Goal: Information Seeking & Learning: Learn about a topic

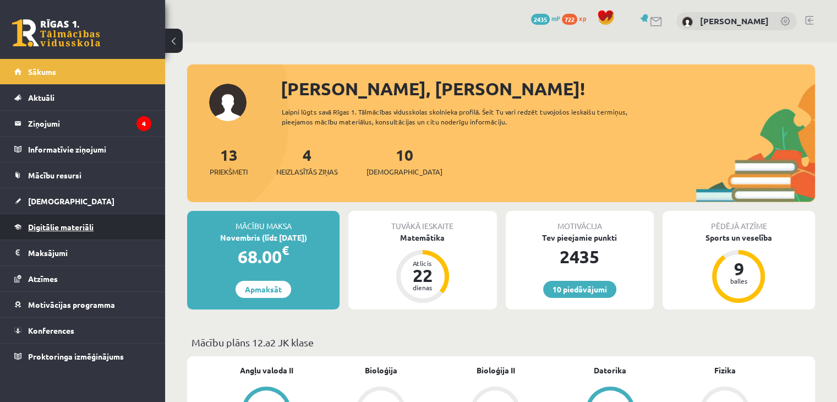
click at [106, 217] on link "Digitālie materiāli" at bounding box center [82, 226] width 137 height 25
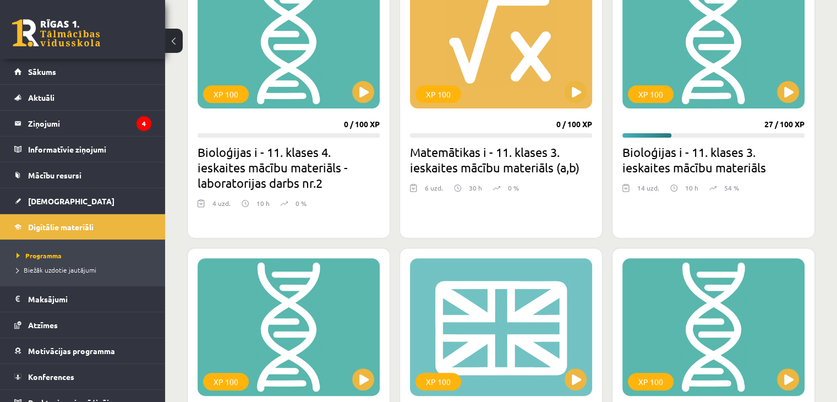
scroll to position [354, 0]
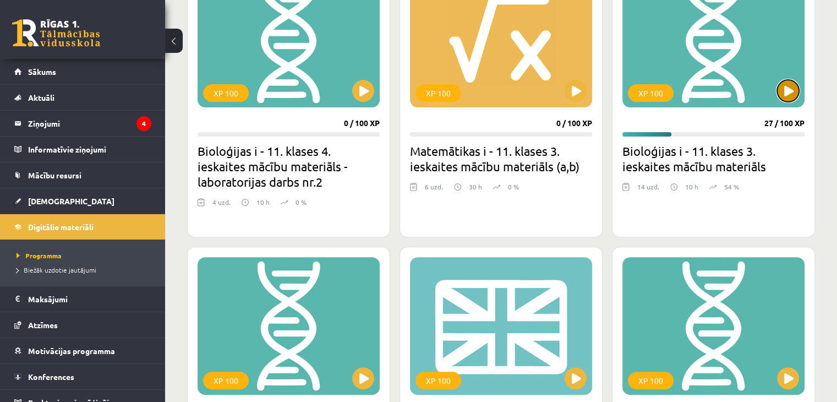
click at [794, 91] on button at bounding box center [788, 91] width 22 height 22
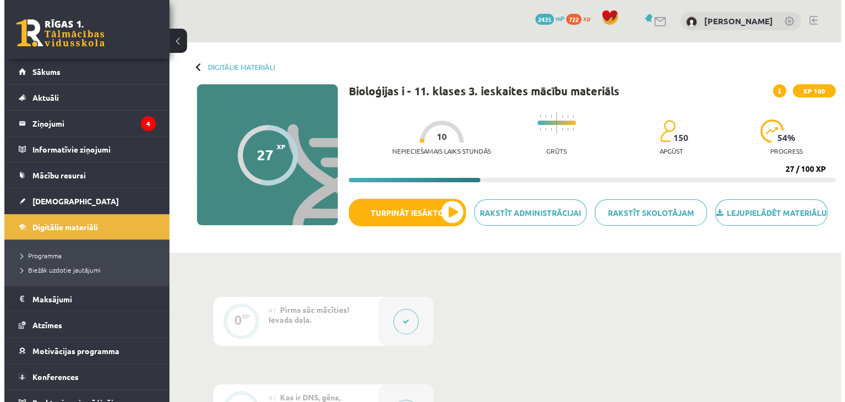
scroll to position [2, 0]
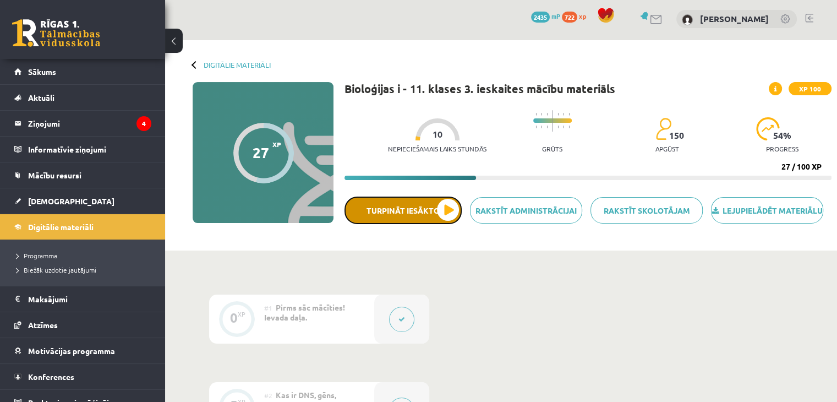
click at [448, 223] on button "Turpināt iesākto" at bounding box center [402, 210] width 117 height 28
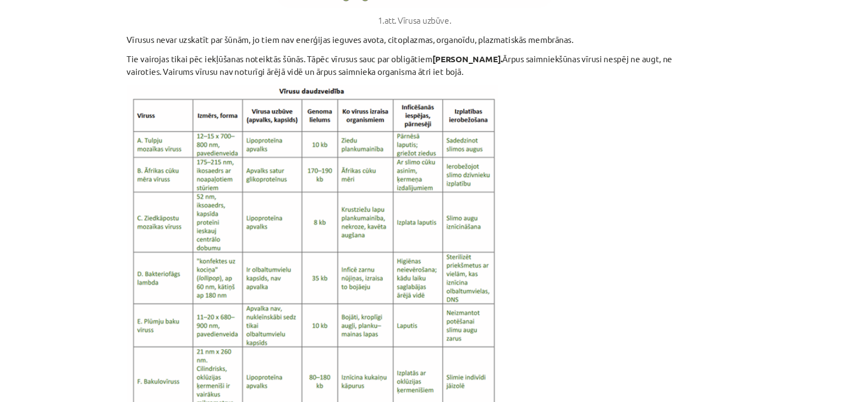
scroll to position [999, 0]
click at [519, 192] on p at bounding box center [422, 268] width 531 height 348
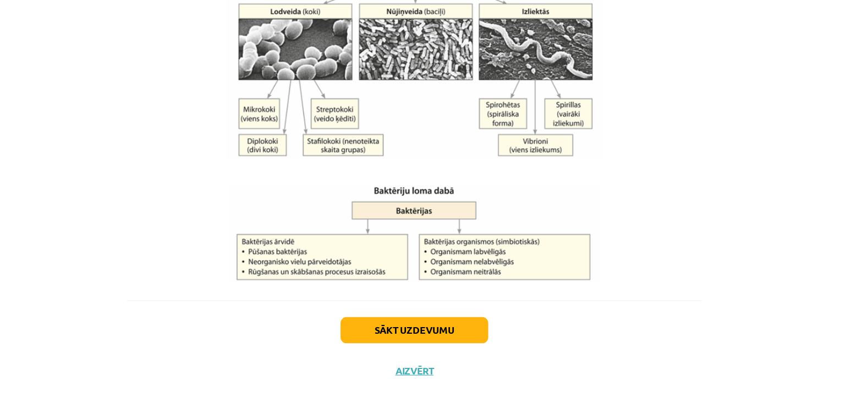
scroll to position [2, 0]
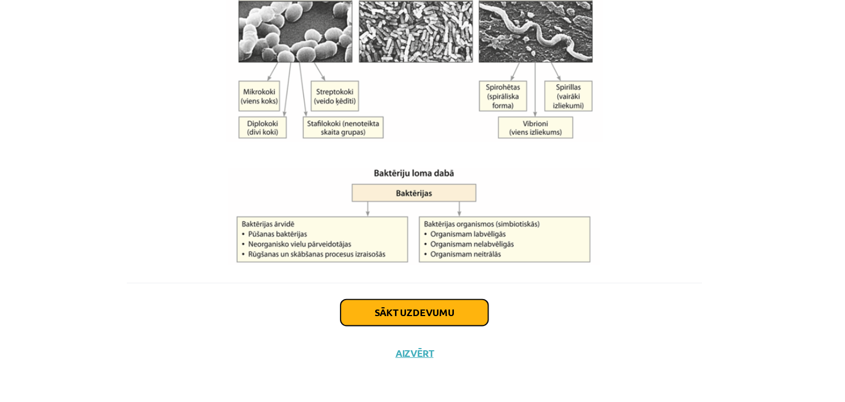
click at [417, 315] on button "Sākt uzdevumu" at bounding box center [422, 319] width 136 height 24
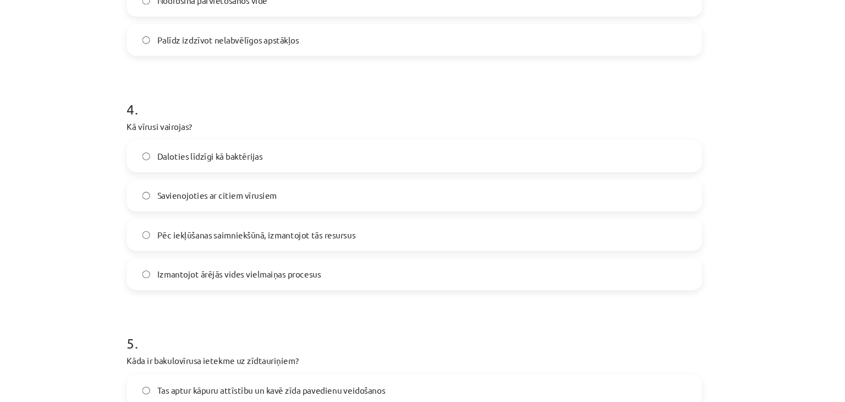
scroll to position [1003, 0]
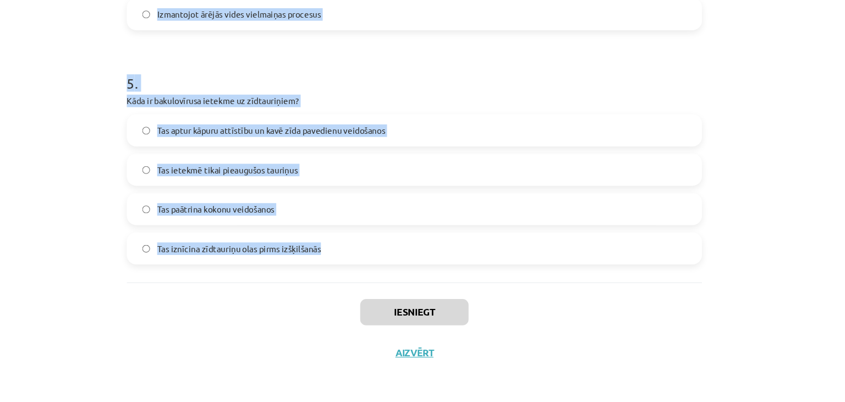
drag, startPoint x: 145, startPoint y: 214, endPoint x: 411, endPoint y: 275, distance: 273.2
click at [411, 275] on div "Mācību tēma: Bioloģijas i - 11. klases 3. ieskaites mācību materiāls #8 Kas ir …" at bounding box center [422, 201] width 845 height 402
copy form "1 . Kura no šīm īpašībām raksturo baktērijas, bet ne vīrusus? Spēj izdzīvot tik…"
click at [67, 222] on div "Mācību tēma: Bioloģijas i - 11. klases 3. ieskaites mācību materiāls #8 Kas ir …" at bounding box center [422, 201] width 845 height 402
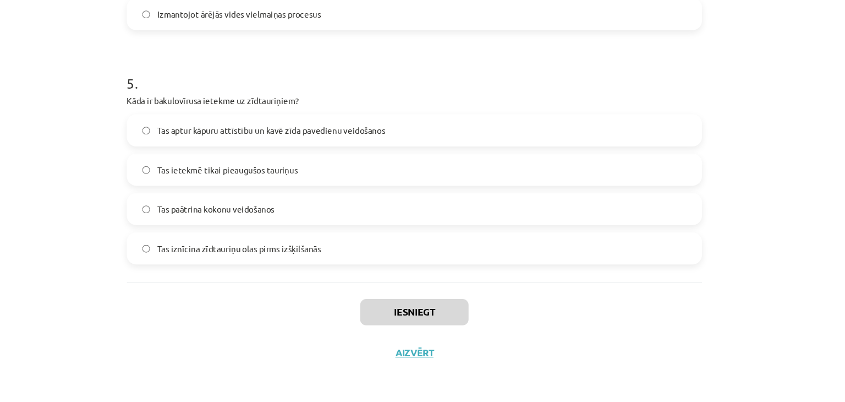
click at [279, 256] on span "Tas iznīcina zīdtauriņu olas pirms izšķilšanās" at bounding box center [260, 260] width 151 height 12
click at [368, 156] on span "Tas aptur kāpuru attīstību un kavē zīda pavedienu veidošanos" at bounding box center [290, 151] width 211 height 12
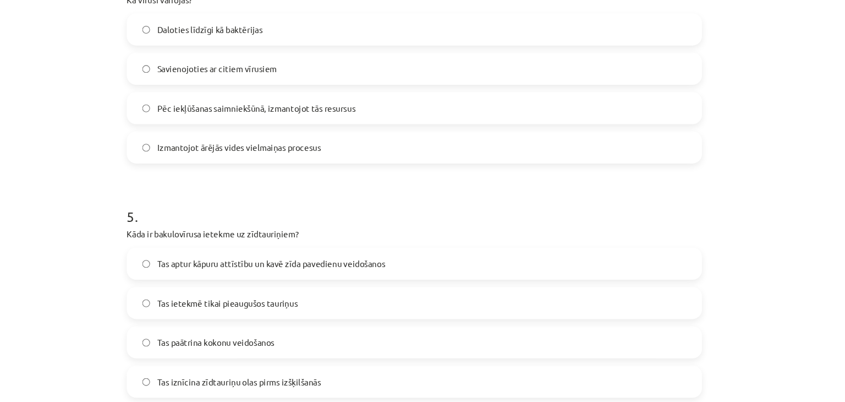
scroll to position [785, 0]
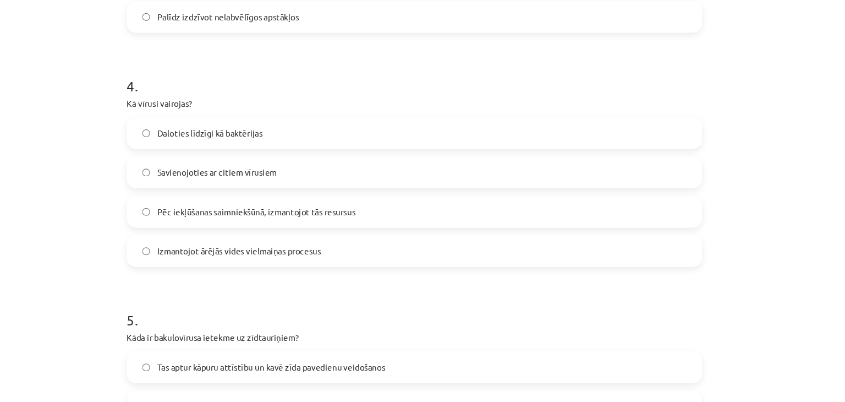
click at [344, 222] on span "Pēc iekļūšanas saimniekšūnā, izmantojot tās resursus" at bounding box center [276, 226] width 183 height 12
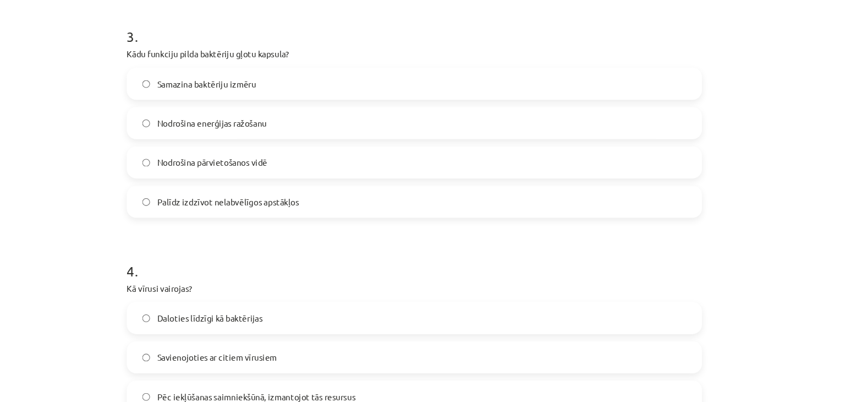
scroll to position [610, 0]
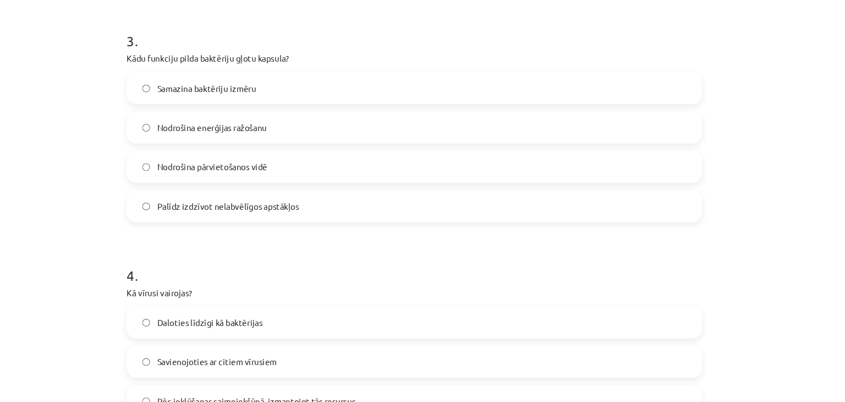
click at [358, 219] on label "Palīdz izdzīvot nelabvēlīgos apstākļos" at bounding box center [422, 221] width 529 height 28
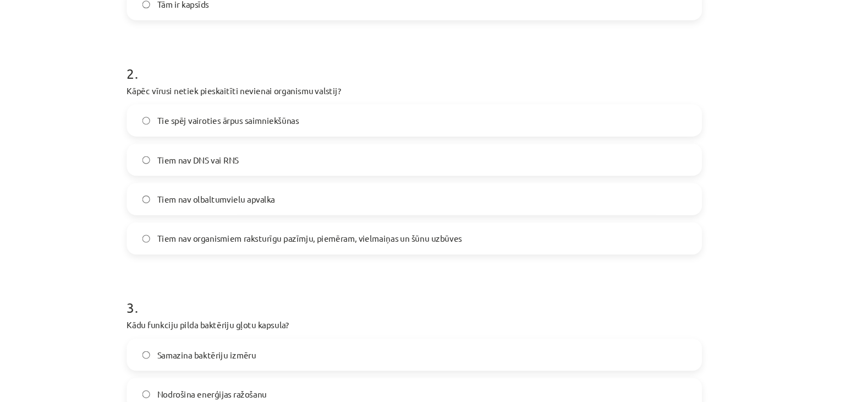
scroll to position [364, 0]
click at [379, 139] on label "Tie spēj vairoties ārpus saimniekšūnas" at bounding box center [422, 142] width 529 height 28
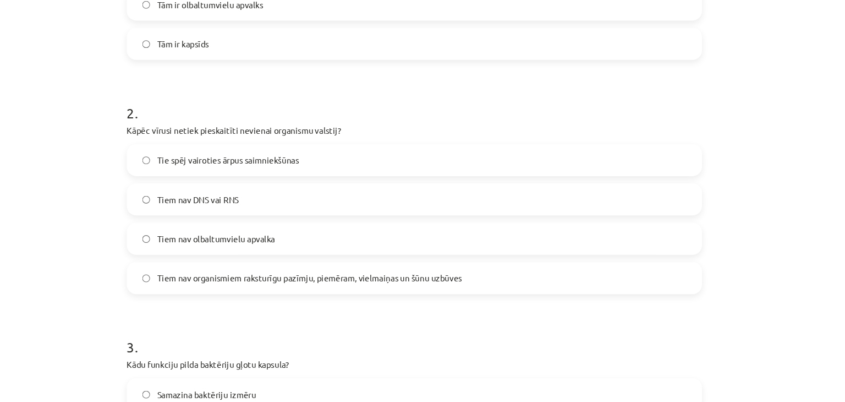
scroll to position [327, 0]
click at [312, 286] on span "Tiem nav organismiem raksturīgu pazīmju, piemēram, vielmaiņas un šūnu uzbūves" at bounding box center [326, 288] width 282 height 12
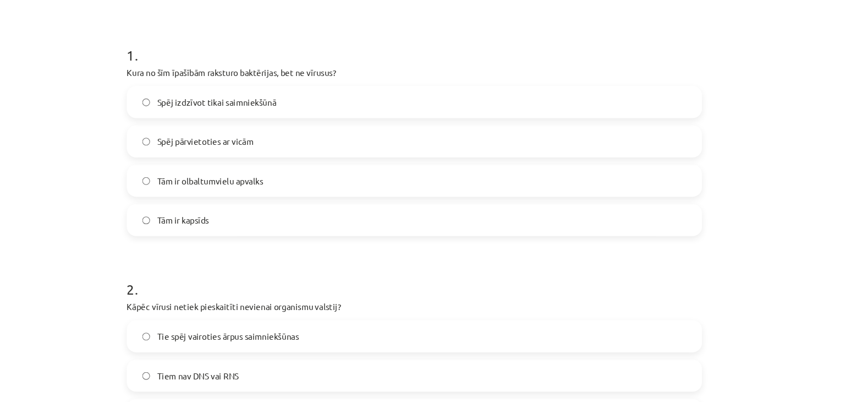
scroll to position [145, 0]
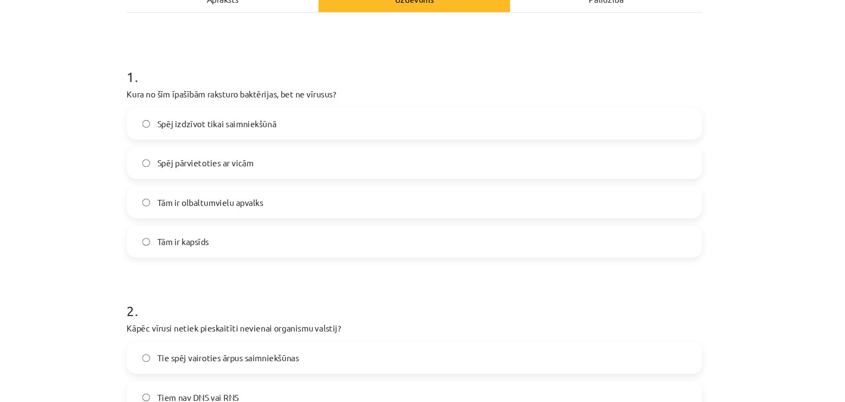
click at [331, 184] on label "Spēj pārvietoties ar vicām" at bounding box center [422, 181] width 529 height 28
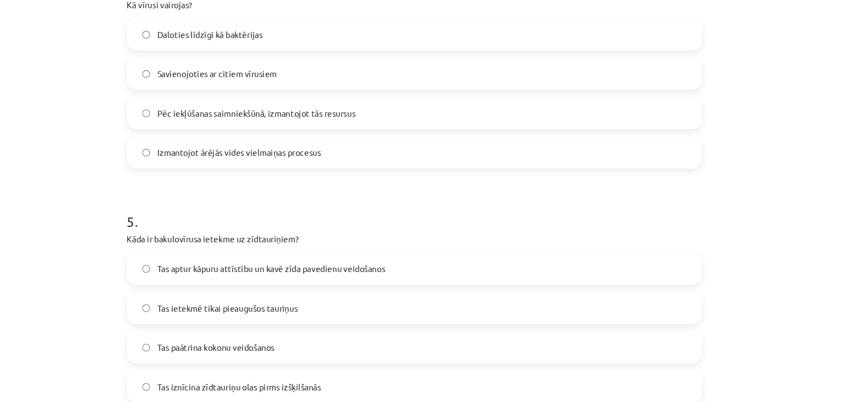
scroll to position [1003, 0]
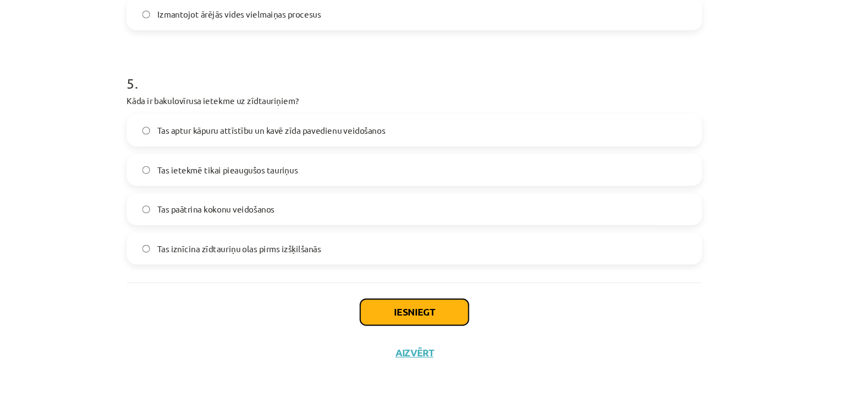
click at [415, 320] on button "Iesniegt" at bounding box center [422, 318] width 100 height 24
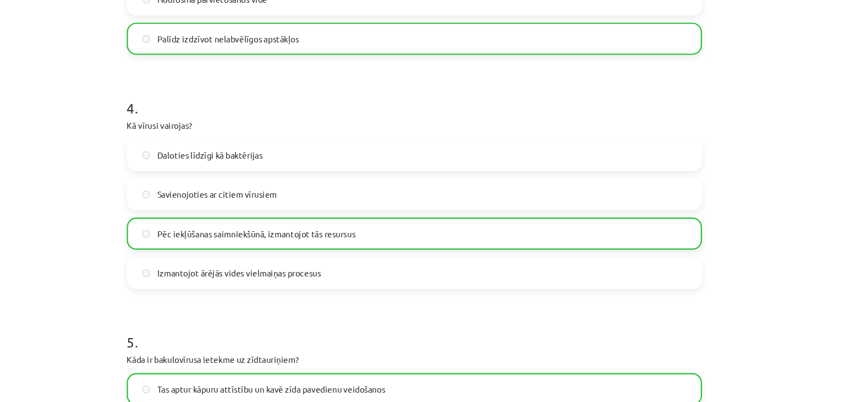
scroll to position [1039, 0]
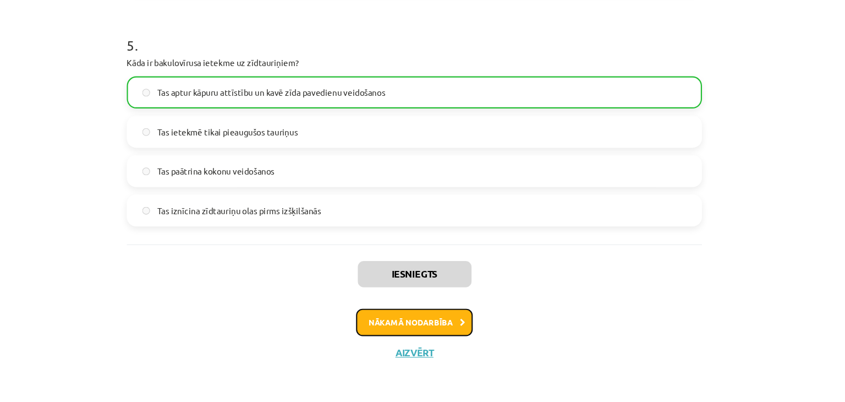
click at [437, 319] on button "Nākamā nodarbība" at bounding box center [423, 327] width 108 height 25
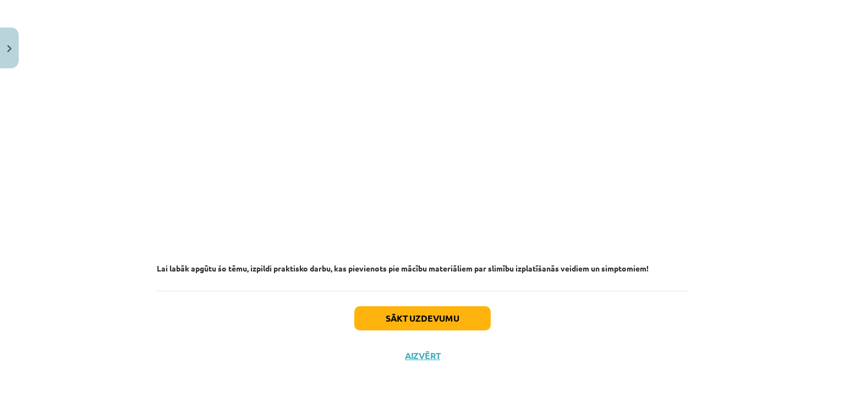
scroll to position [2324, 0]
click at [398, 324] on button "Sākt uzdevumu" at bounding box center [422, 318] width 136 height 24
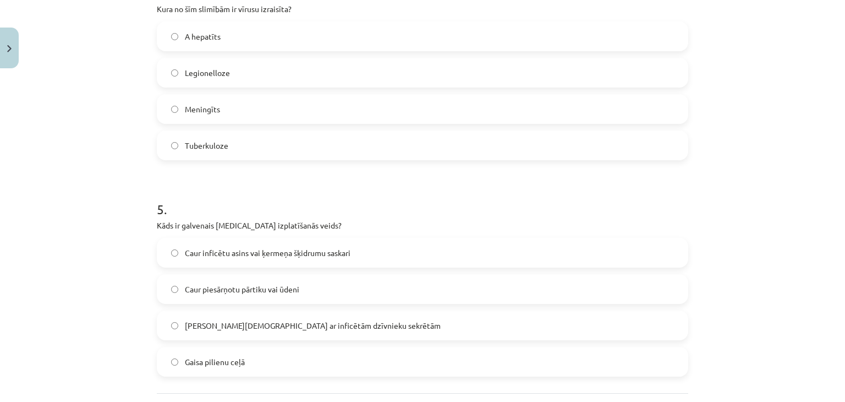
scroll to position [1003, 0]
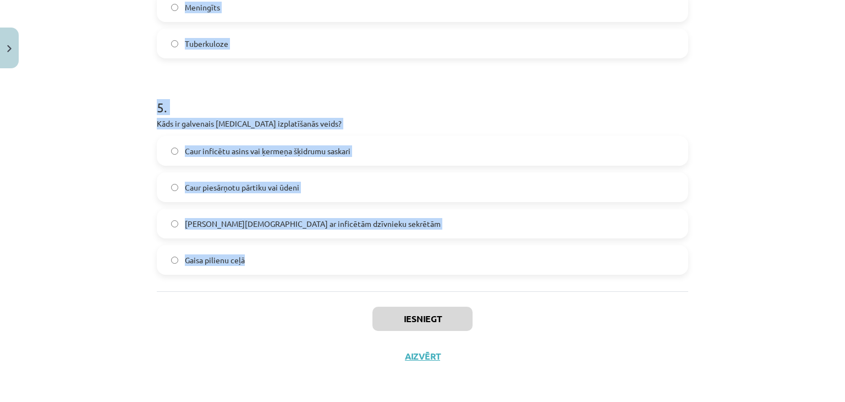
drag, startPoint x: 151, startPoint y: 216, endPoint x: 359, endPoint y: 287, distance: 219.2
copy form "1 . Kāda ir galvenā atšķirība starp A un C hepatītu? C hepatīts tiek izplatīts …"
click at [50, 130] on div "Mācību tēma: Bioloģijas i - 11. klases 3. ieskaites mācību materiāls #9 Kas ir …" at bounding box center [422, 201] width 845 height 402
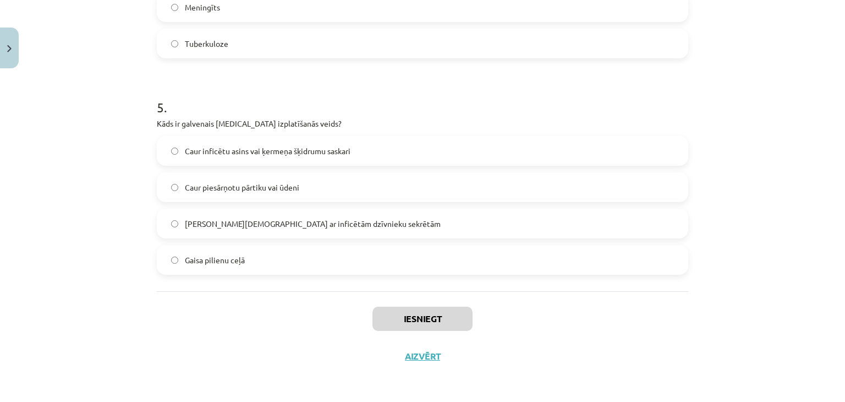
click at [278, 145] on span "Caur inficētu asins vai ķermeņa šķidrumu saskari" at bounding box center [268, 151] width 166 height 12
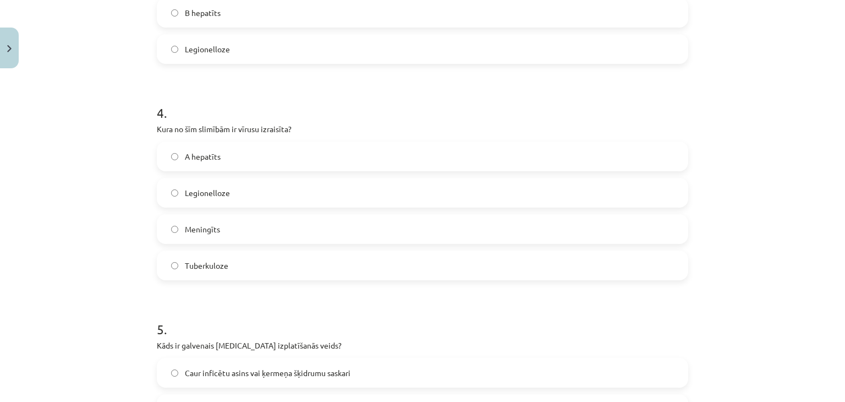
scroll to position [783, 0]
click at [236, 155] on label "A hepatīts" at bounding box center [422, 155] width 529 height 28
click at [237, 253] on label "Tuberkuloze" at bounding box center [422, 264] width 529 height 28
click at [238, 222] on label "Meningīts" at bounding box center [422, 228] width 529 height 28
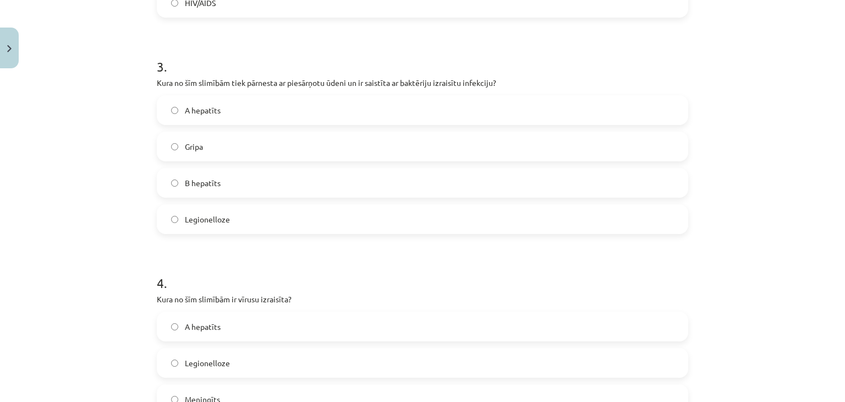
scroll to position [590, 0]
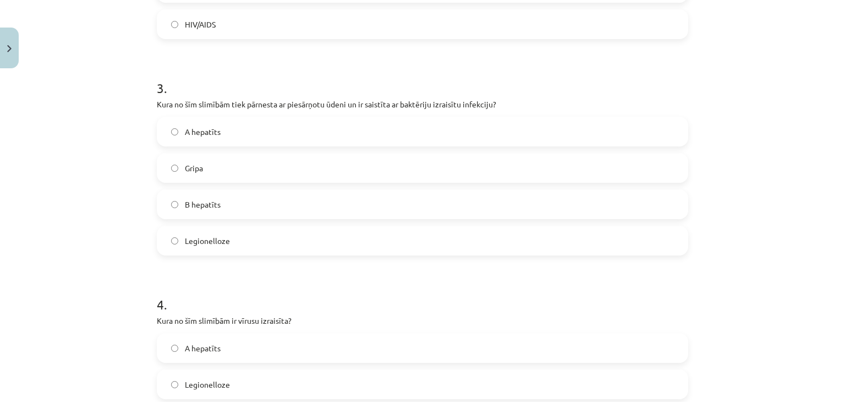
click at [244, 207] on label "B hepatīts" at bounding box center [422, 204] width 529 height 28
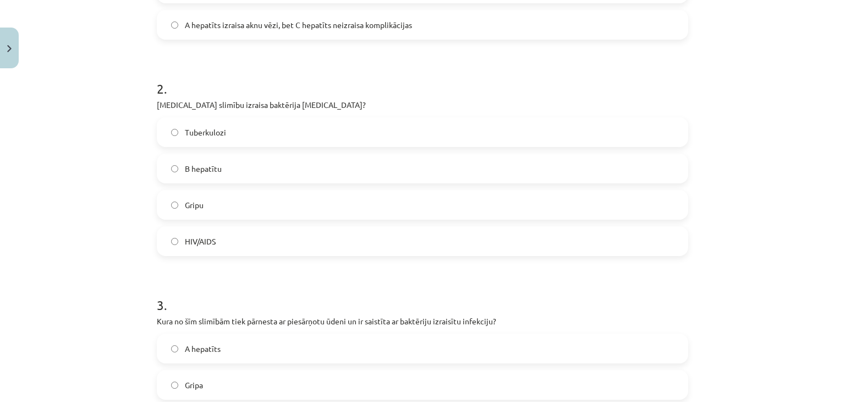
scroll to position [372, 0]
click at [265, 130] on label "Tuberkulozi" at bounding box center [422, 133] width 529 height 28
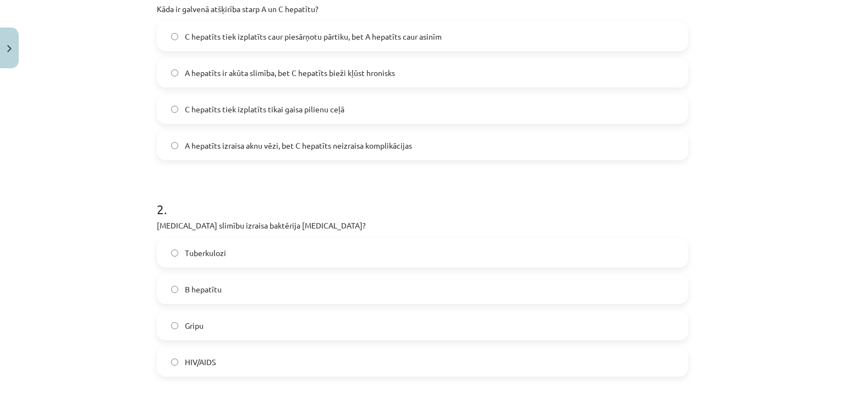
scroll to position [145, 0]
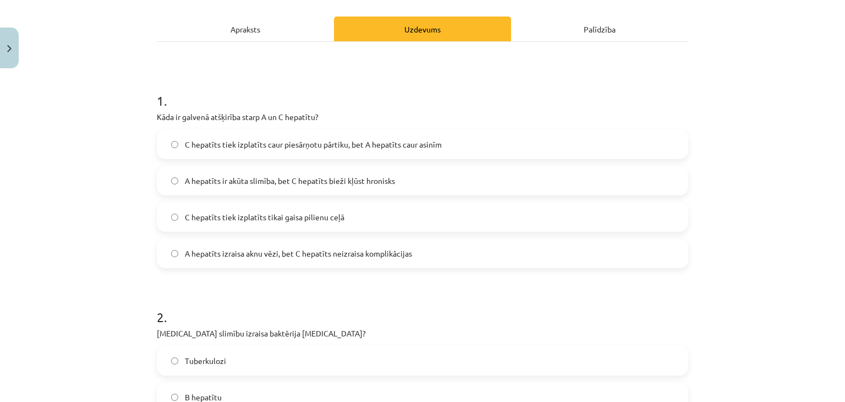
click at [317, 149] on span "C hepatīts tiek izplatīts caur piesārņotu pārtiku, bet A hepatīts caur asinīm" at bounding box center [313, 145] width 257 height 12
click at [310, 180] on span "A hepatīts ir akūta slimība, bet C hepatīts bieži kļūst hronisks" at bounding box center [290, 181] width 210 height 12
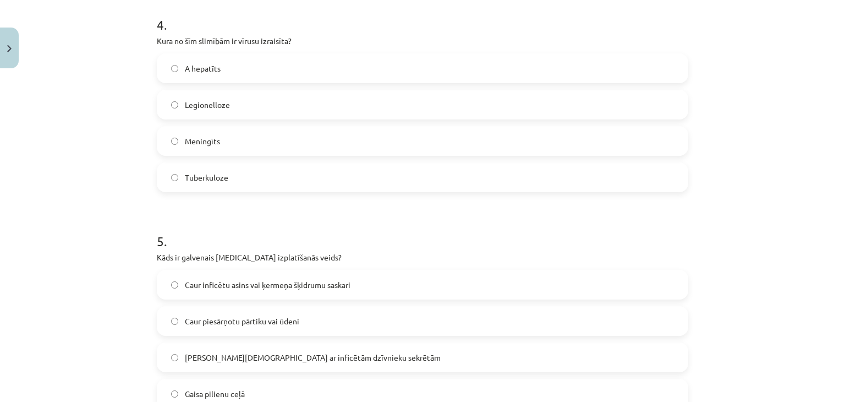
scroll to position [888, 0]
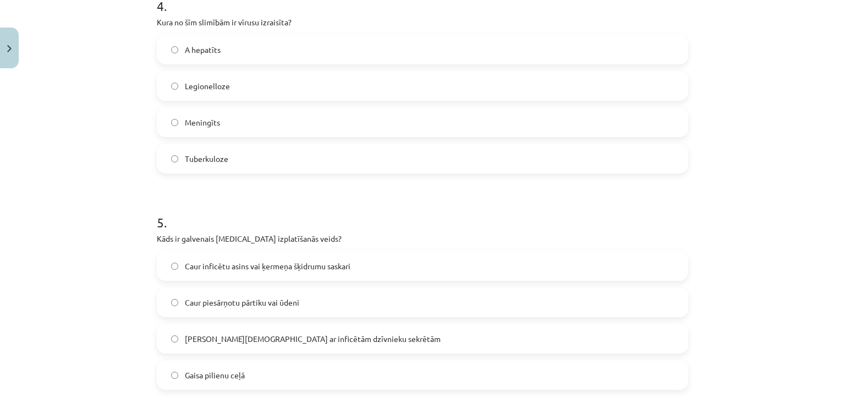
click at [216, 48] on span "A hepatīts" at bounding box center [203, 50] width 36 height 12
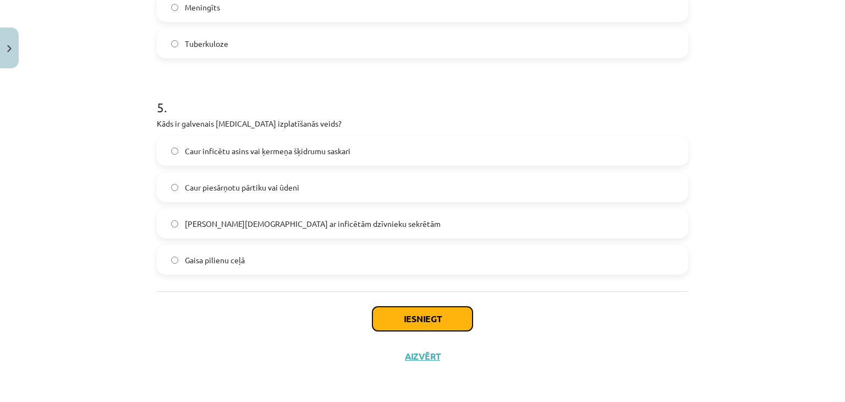
click at [418, 310] on button "Iesniegt" at bounding box center [422, 318] width 100 height 24
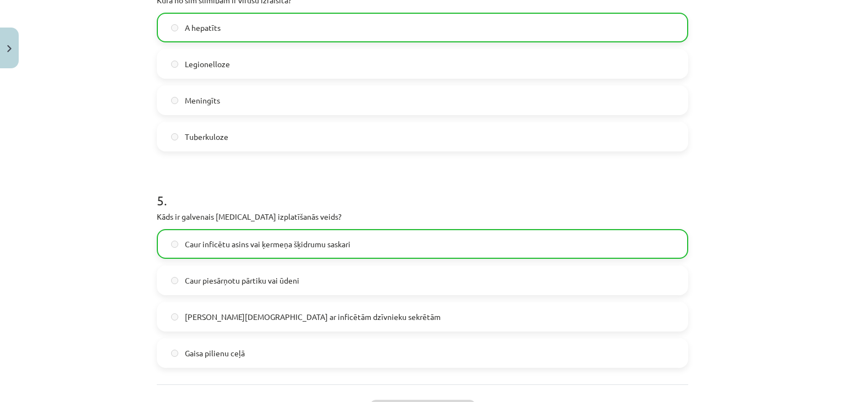
scroll to position [1039, 0]
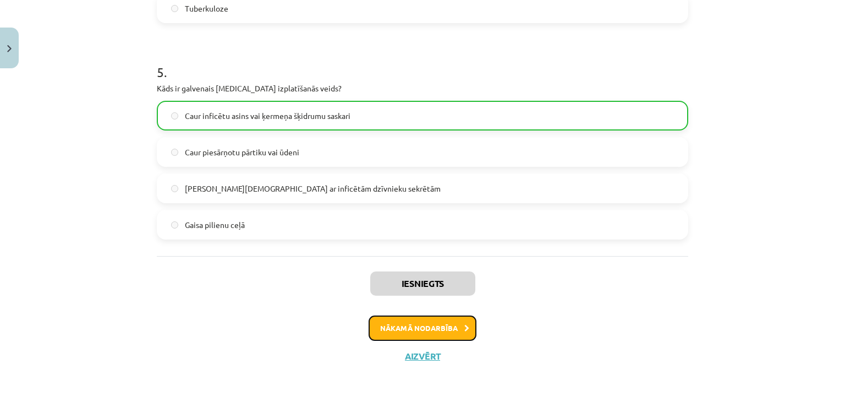
click at [400, 327] on button "Nākamā nodarbība" at bounding box center [423, 327] width 108 height 25
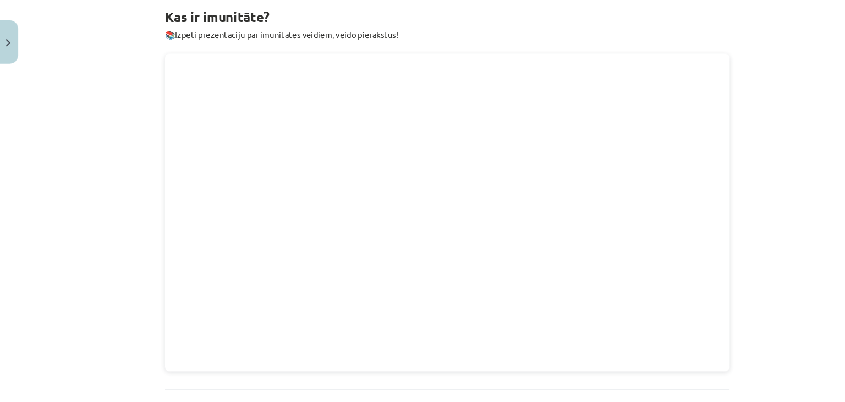
scroll to position [283, 0]
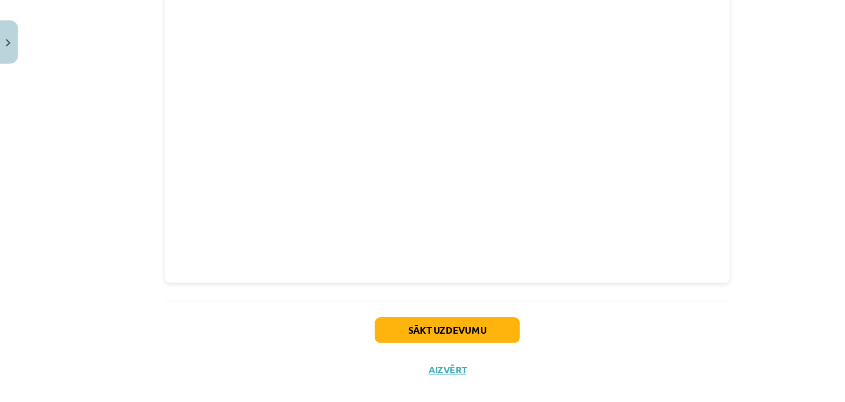
click at [451, 305] on div "Sākt uzdevumu Aizvērt" at bounding box center [422, 329] width 531 height 77
click at [450, 310] on button "Sākt uzdevumu" at bounding box center [422, 318] width 136 height 24
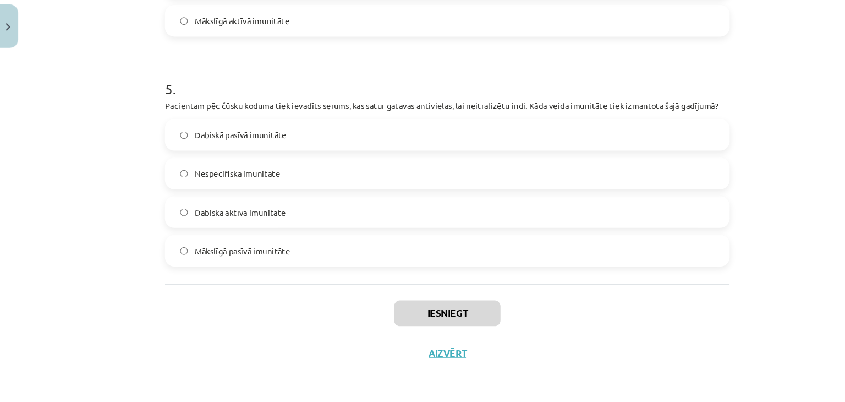
scroll to position [3, 0]
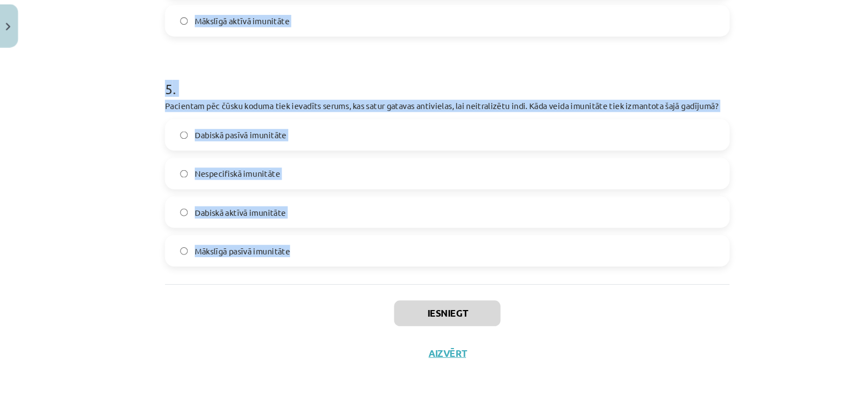
drag, startPoint x: 150, startPoint y: 207, endPoint x: 310, endPoint y: 283, distance: 177.7
copy form "1 . Cilvēka āda un gļotāda izdala vielas, kas kavē mikroorganismu attīstību un …"
click at [101, 134] on div "Mācību tēma: Bioloģijas i - 11. klases 3. ieskaites mācību materiāls #10 Kas ir…" at bounding box center [422, 201] width 845 height 402
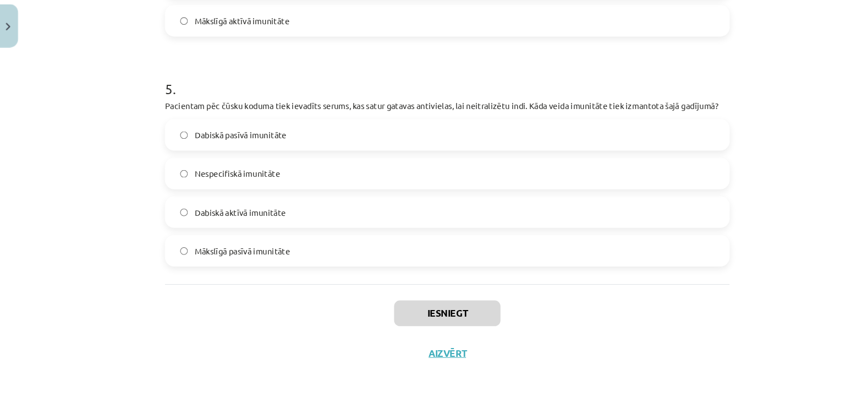
click at [195, 257] on span "Mākslīgā pasīvā imunitāte" at bounding box center [230, 260] width 90 height 12
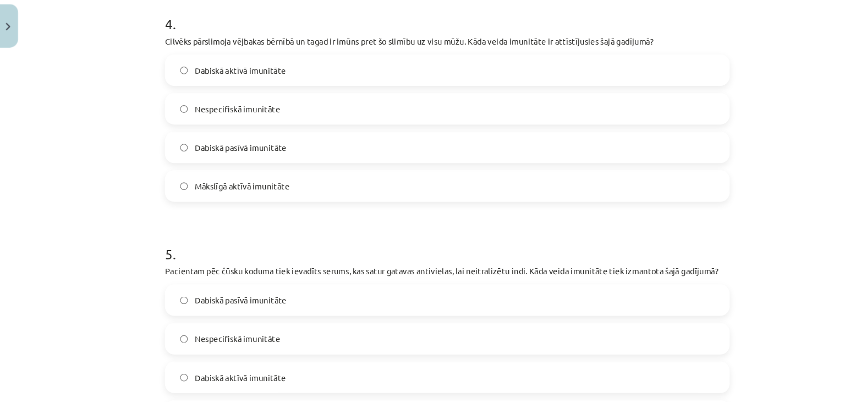
scroll to position [797, 0]
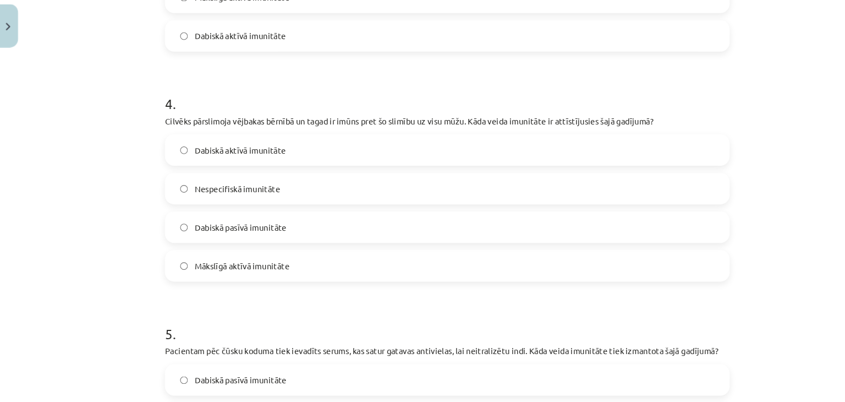
click at [274, 160] on label "Dabiskā aktīvā imunitāte" at bounding box center [422, 165] width 529 height 28
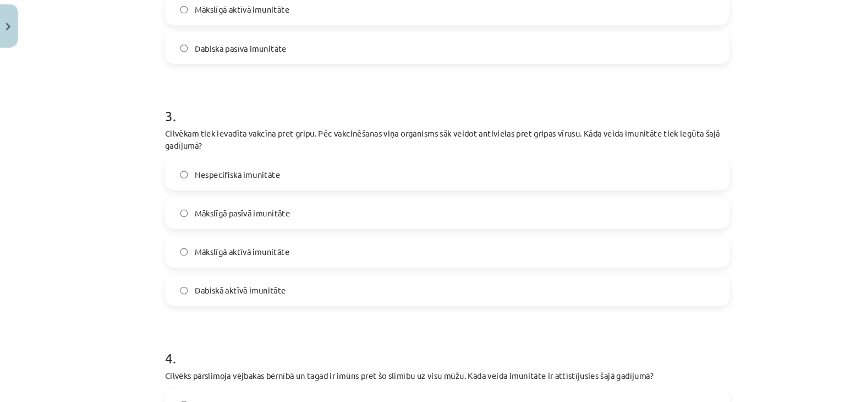
scroll to position [555, 0]
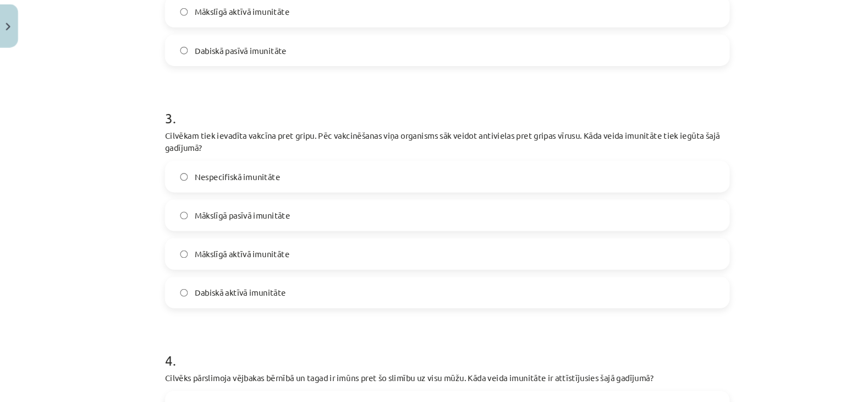
click at [252, 270] on label "Mākslīgā aktīvā imunitāte" at bounding box center [422, 263] width 529 height 28
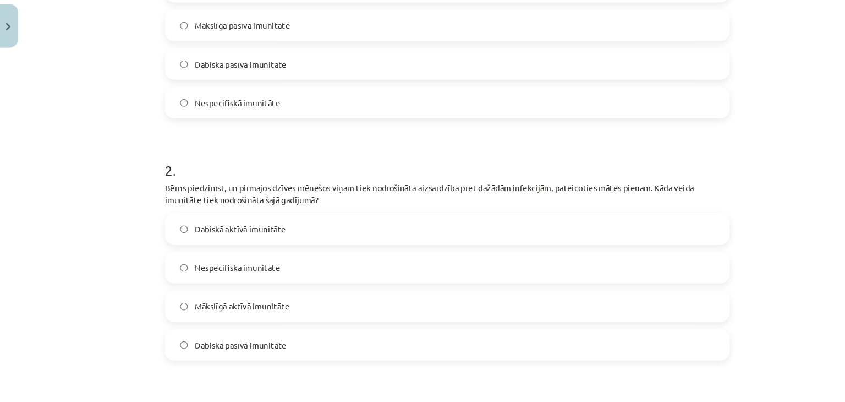
scroll to position [278, 0]
click at [218, 240] on span "Dabiskā aktīvā imunitāte" at bounding box center [228, 240] width 86 height 12
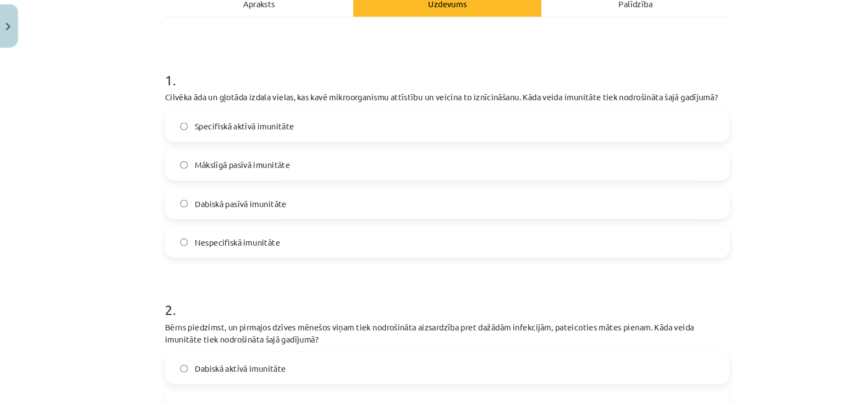
scroll to position [146, 0]
click at [216, 256] on span "Nespecifiskā imunitāte" at bounding box center [225, 252] width 80 height 12
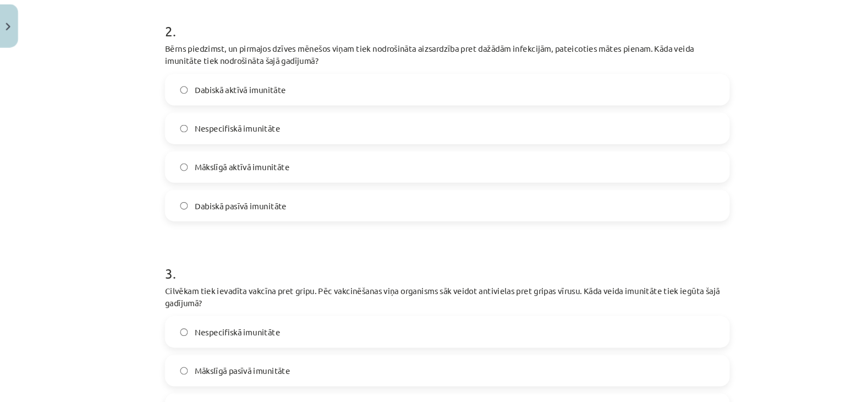
click at [248, 214] on span "Dabiskā pasīvā imunitāte" at bounding box center [228, 217] width 86 height 12
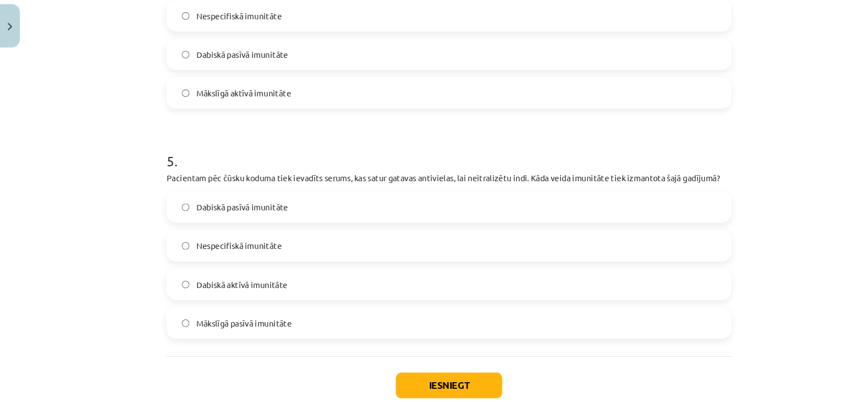
scroll to position [2, 0]
click at [393, 378] on button "Iesniegt" at bounding box center [422, 386] width 100 height 24
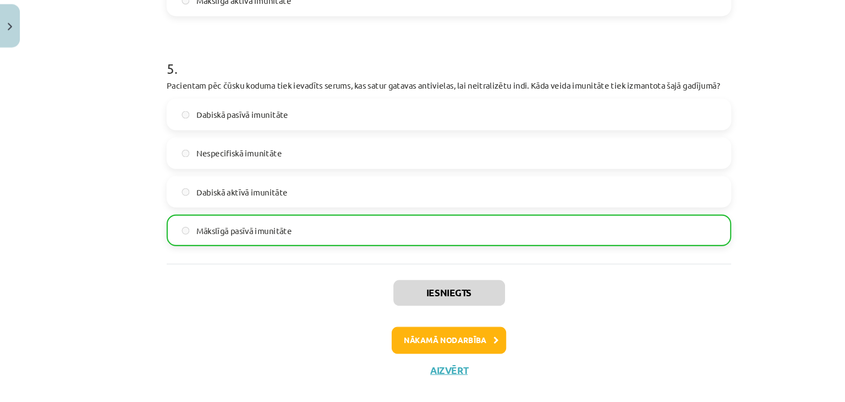
scroll to position [1061, 0]
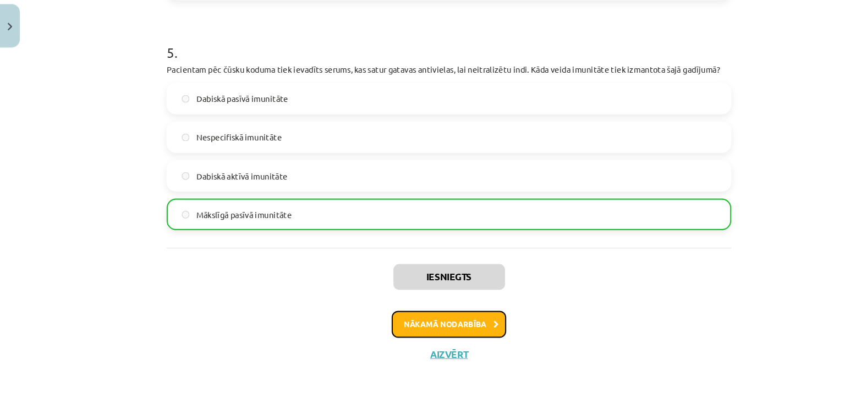
click at [386, 329] on button "Nākamā nodarbība" at bounding box center [423, 328] width 108 height 25
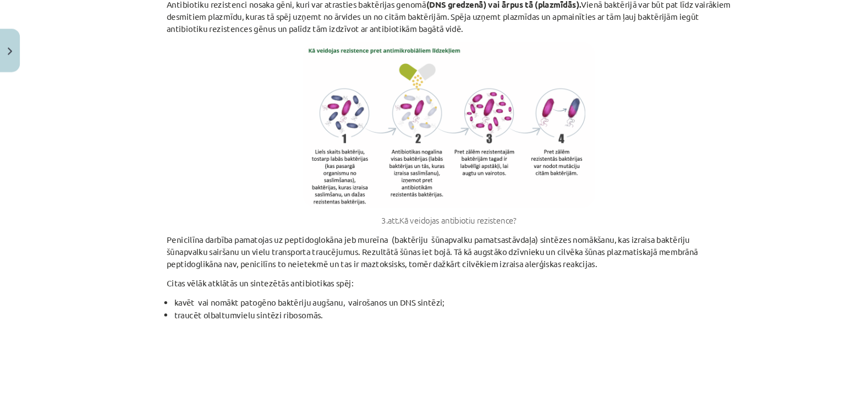
scroll to position [1874, 0]
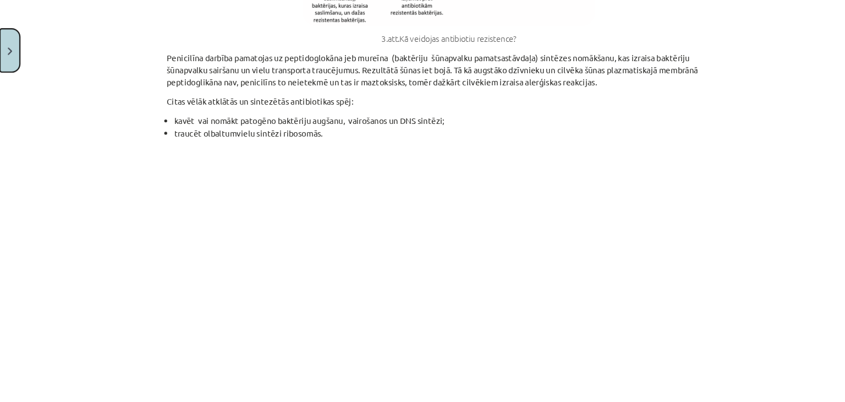
click at [0, 59] on button "Close" at bounding box center [9, 48] width 19 height 41
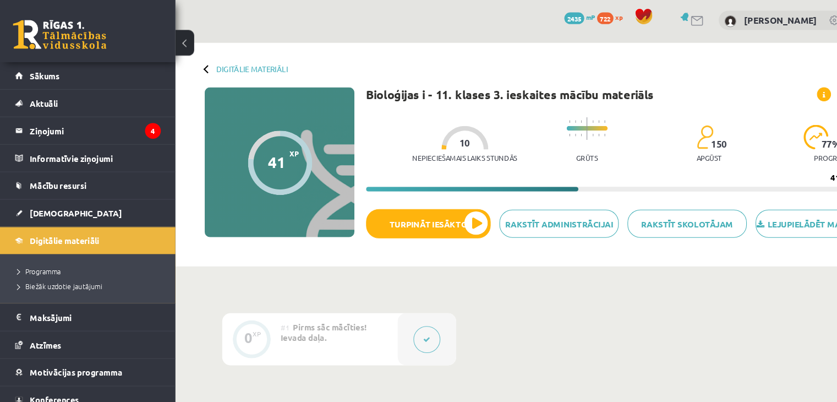
click at [173, 42] on button at bounding box center [174, 41] width 18 height 24
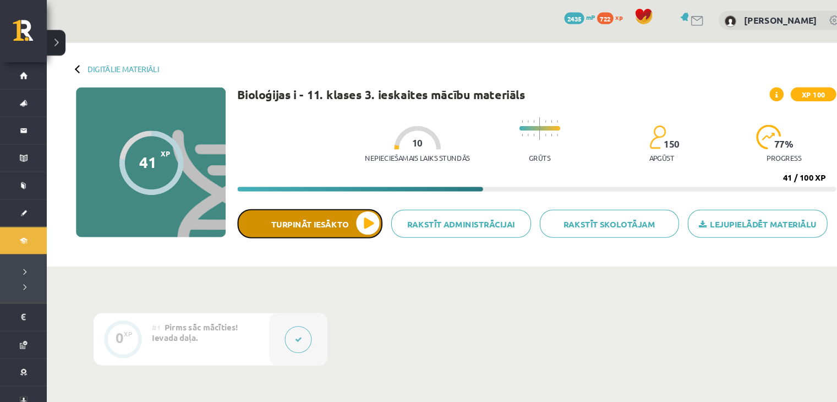
click at [343, 210] on button "Turpināt iesākto" at bounding box center [291, 211] width 136 height 28
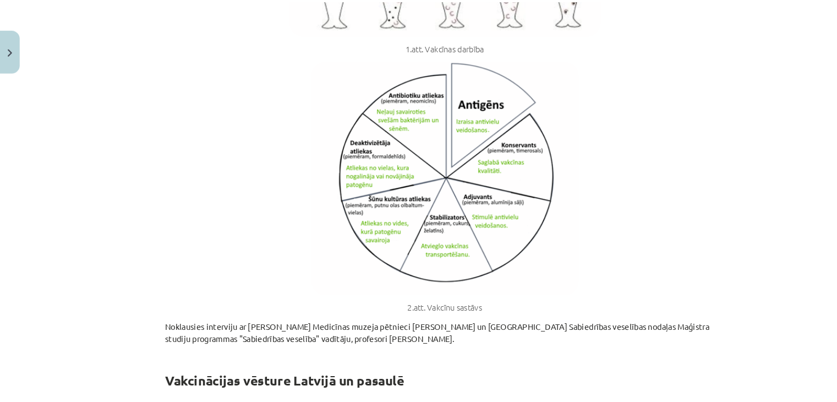
scroll to position [740, 0]
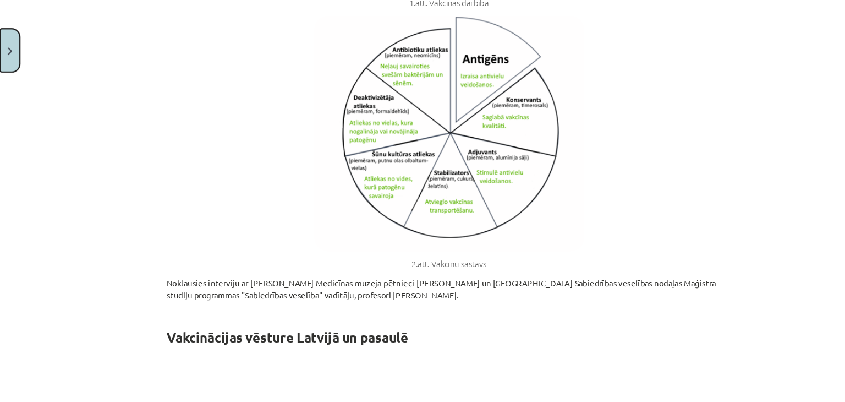
click at [1, 58] on button "Close" at bounding box center [9, 48] width 19 height 41
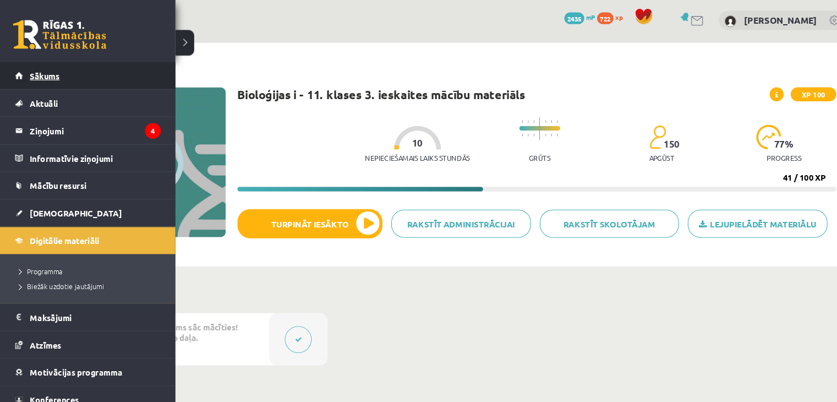
click at [43, 72] on span "Sākums" at bounding box center [42, 72] width 28 height 10
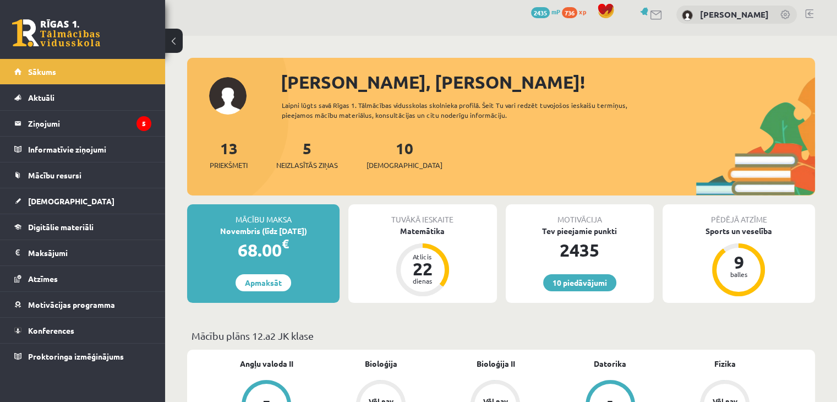
scroll to position [8, 0]
